Goal: Information Seeking & Learning: Find specific page/section

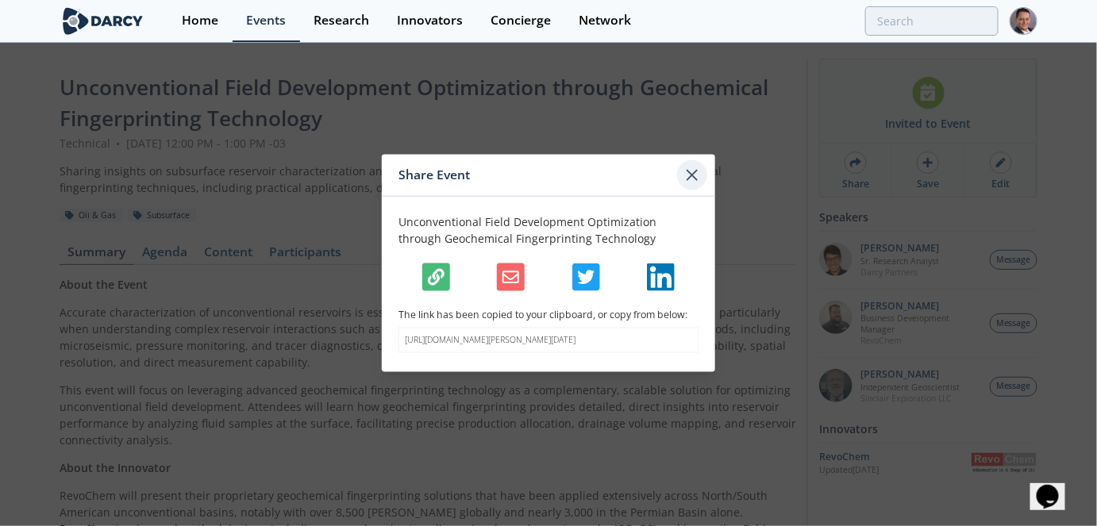
click at [687, 168] on icon at bounding box center [692, 174] width 19 height 19
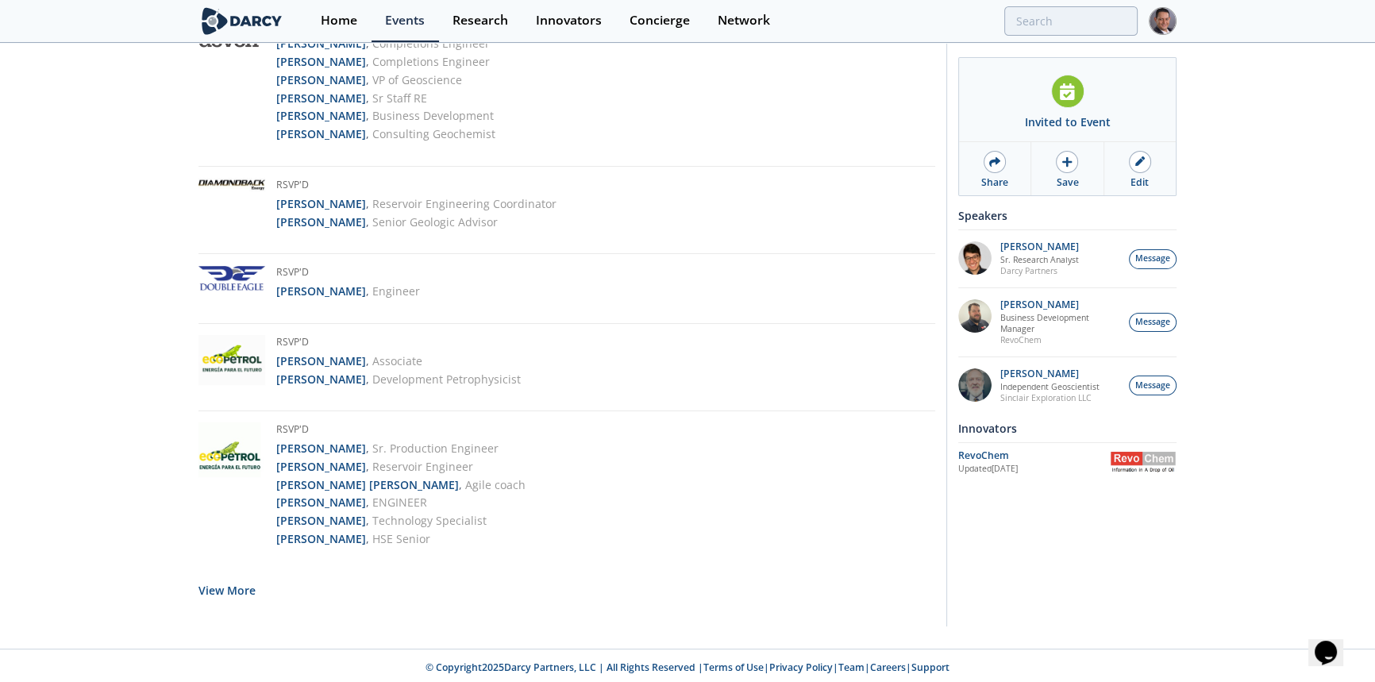
scroll to position [2706, 0]
click at [239, 575] on button "View More" at bounding box center [226, 589] width 57 height 39
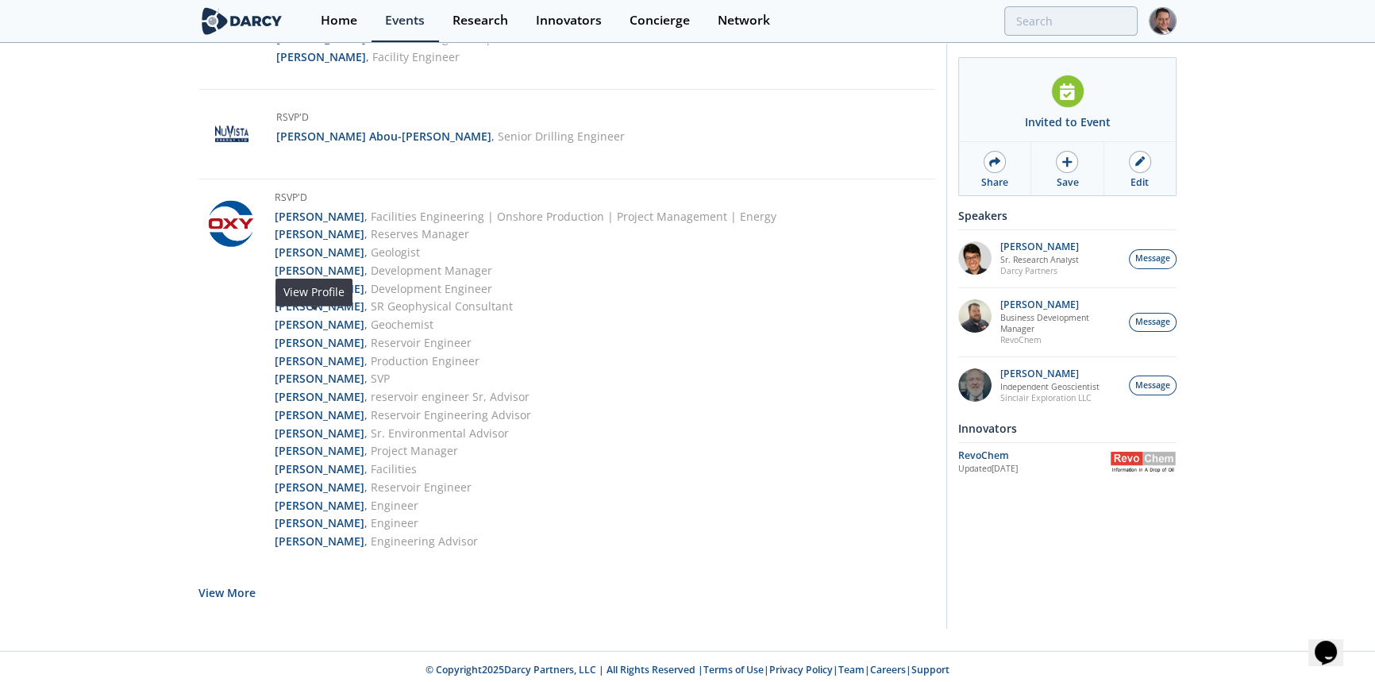
scroll to position [5260, 0]
click at [221, 581] on button "View More" at bounding box center [226, 589] width 57 height 39
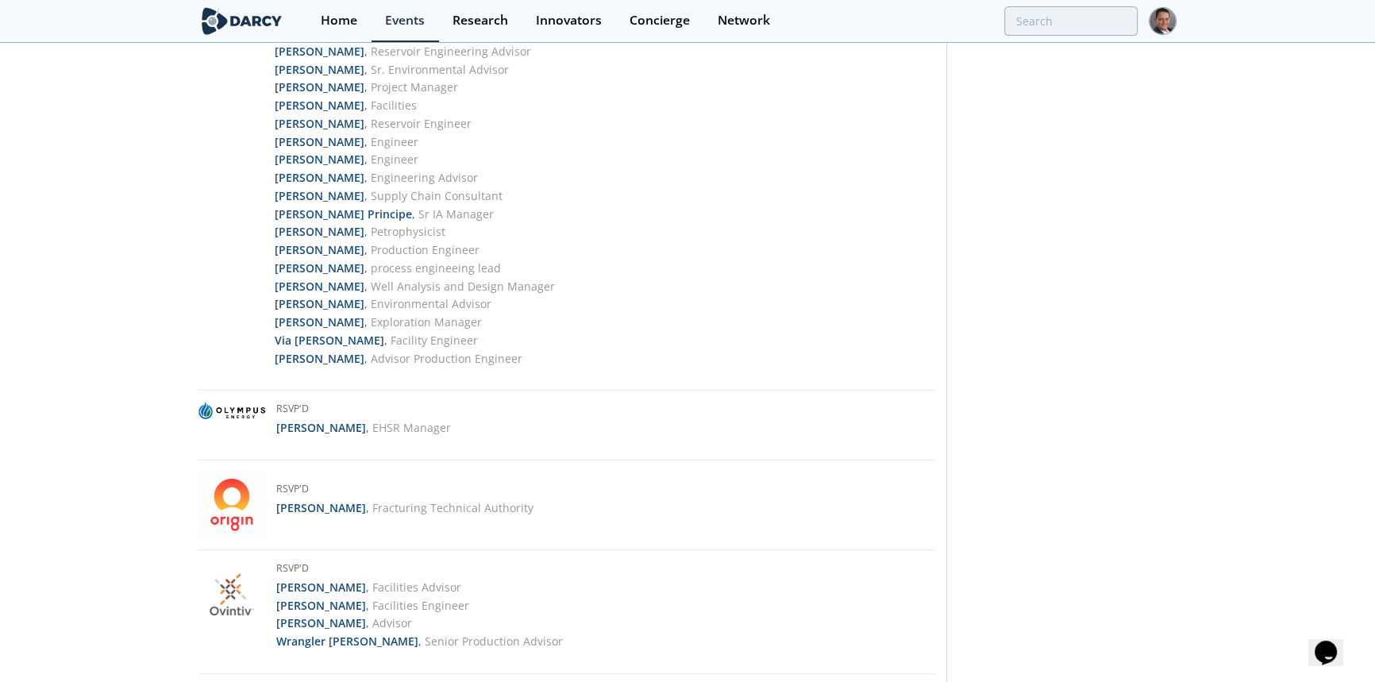
scroll to position [8522, 0]
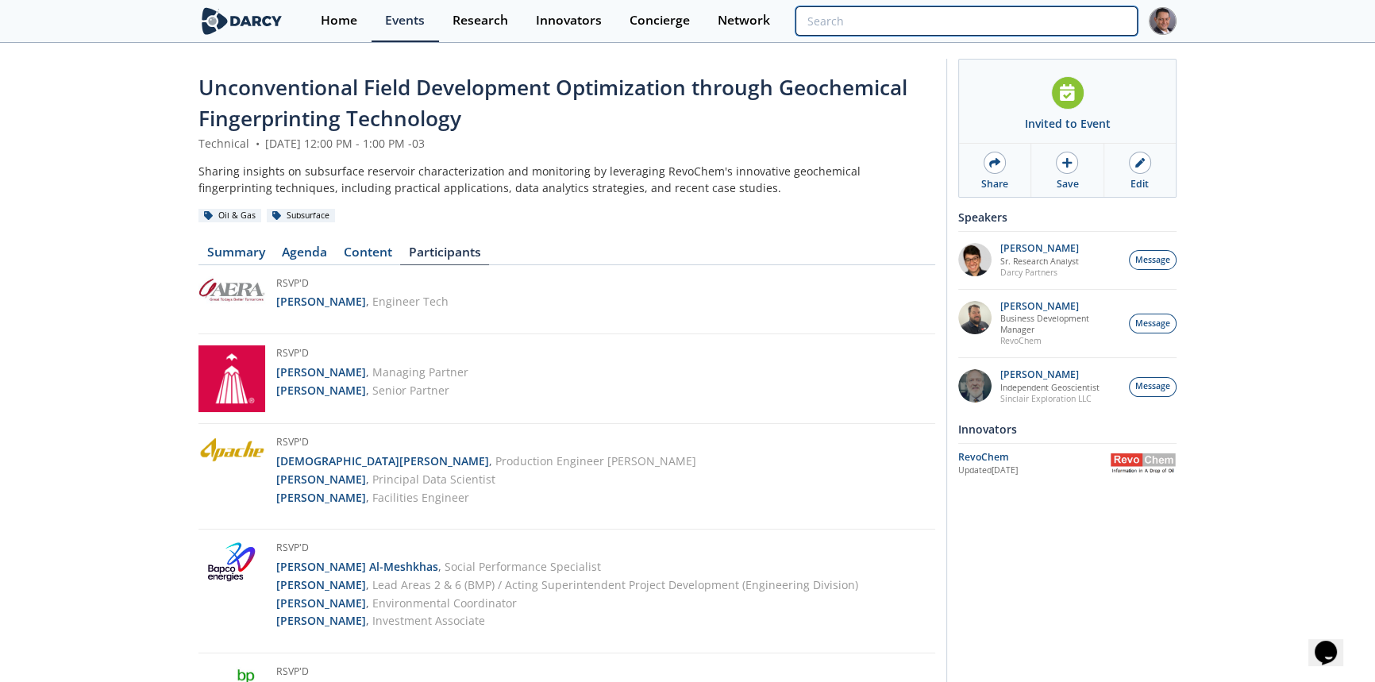
click at [1027, 25] on input "search" at bounding box center [966, 20] width 342 height 29
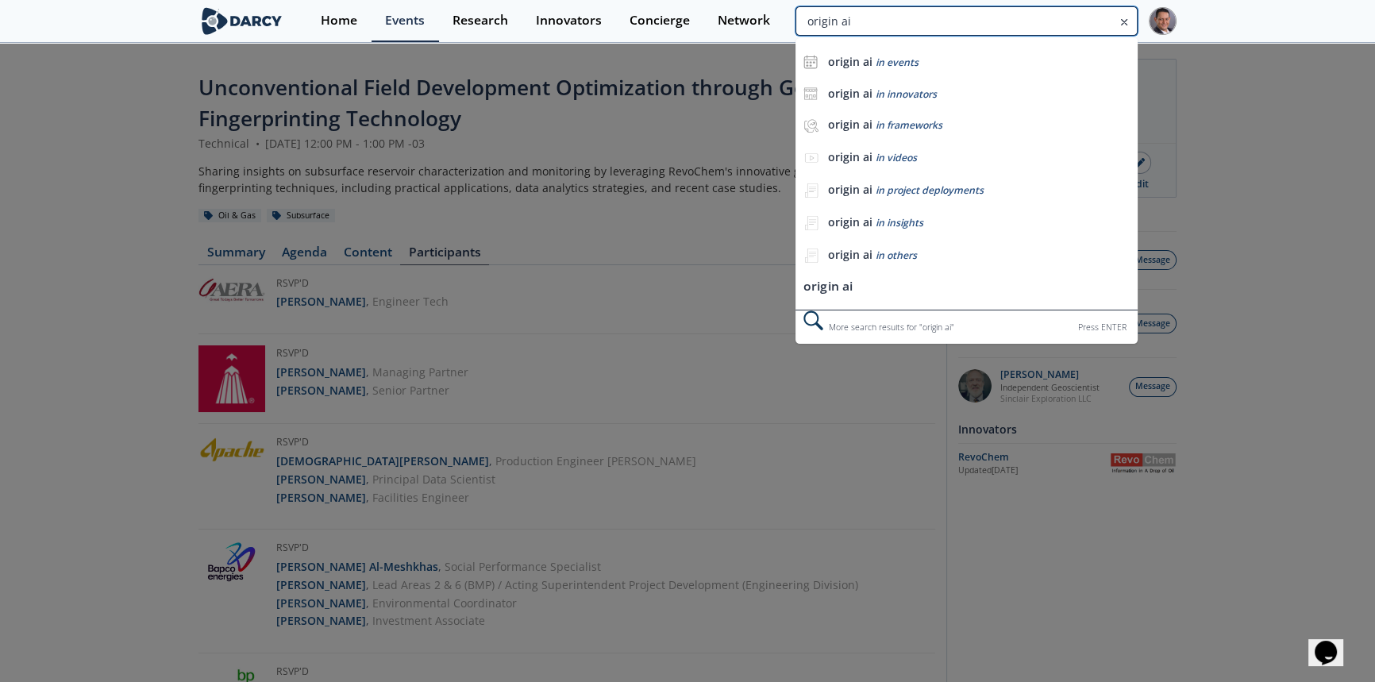
type input "origin ai"
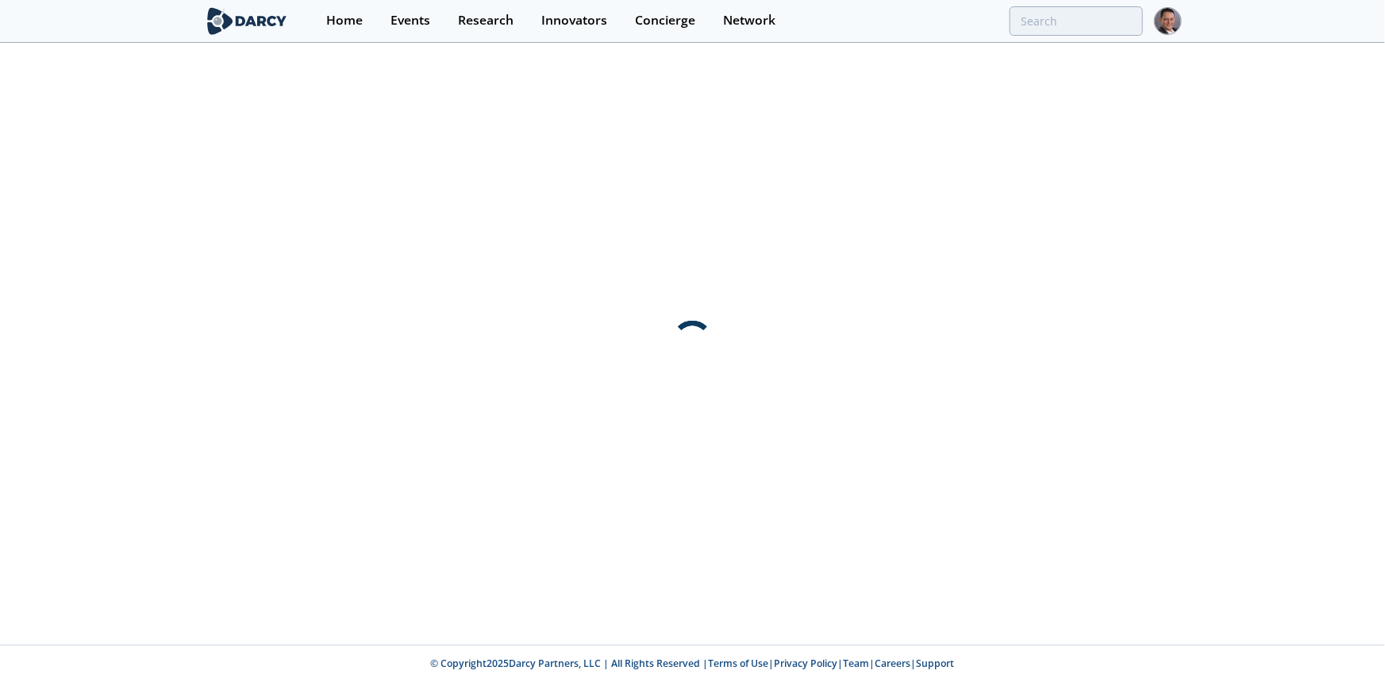
type input "origin ai"
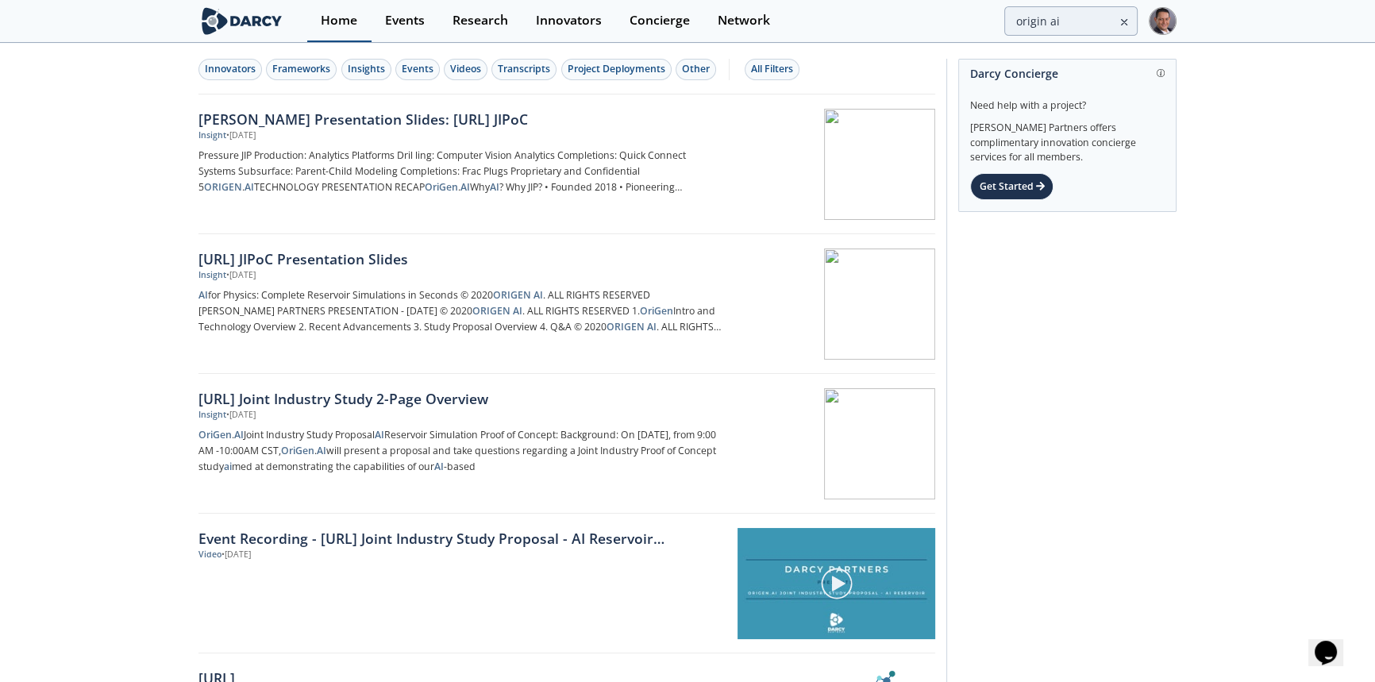
click at [332, 24] on div "Home" at bounding box center [339, 20] width 37 height 13
